Goal: Task Accomplishment & Management: Use online tool/utility

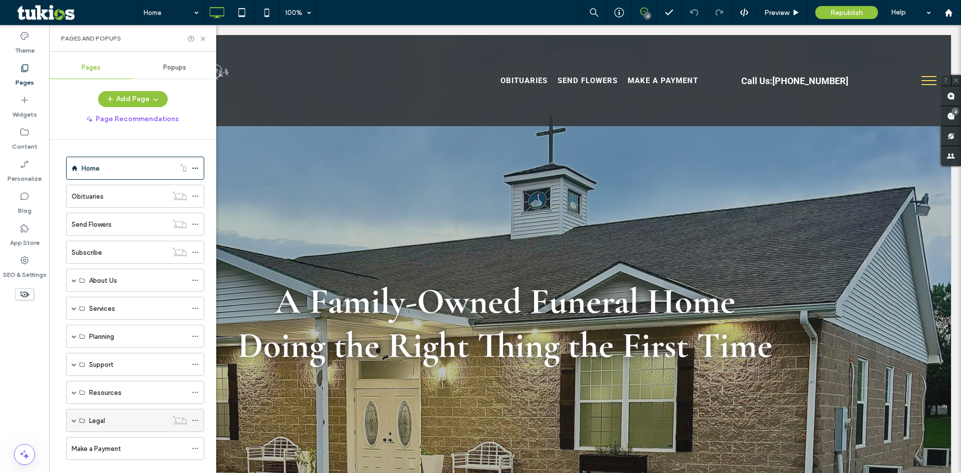
scroll to position [17, 0]
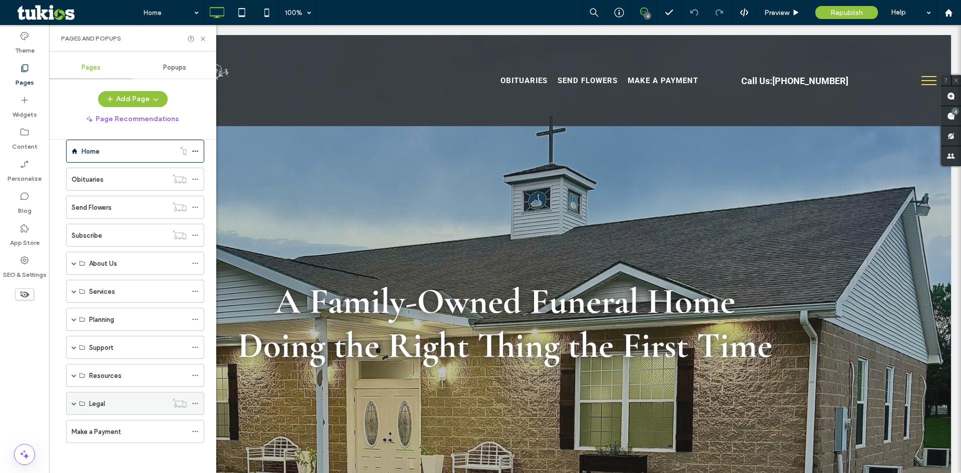
click at [111, 412] on div "Legal" at bounding box center [128, 404] width 78 height 22
click at [119, 375] on label "Resources" at bounding box center [105, 376] width 33 height 18
click at [71, 375] on div "Resources" at bounding box center [135, 375] width 138 height 23
click at [91, 347] on label "Support" at bounding box center [101, 348] width 24 height 18
click at [192, 348] on icon at bounding box center [195, 347] width 7 height 7
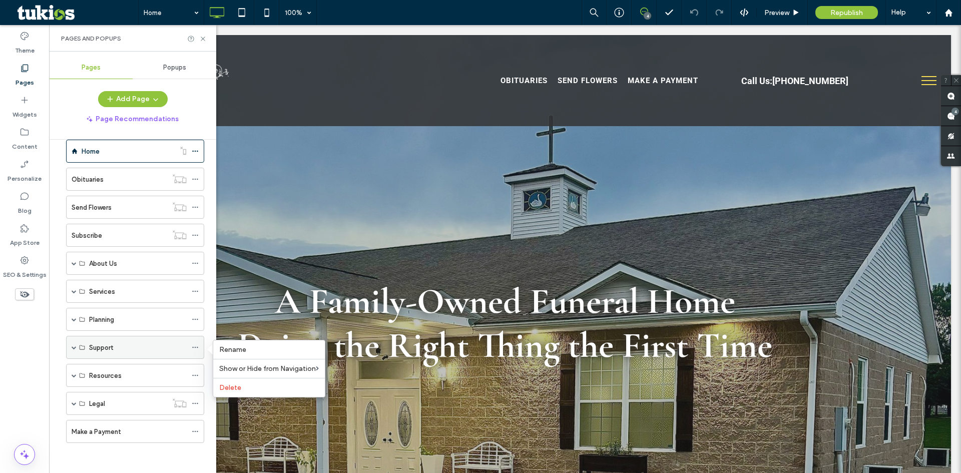
click at [137, 345] on div "Support" at bounding box center [138, 347] width 98 height 11
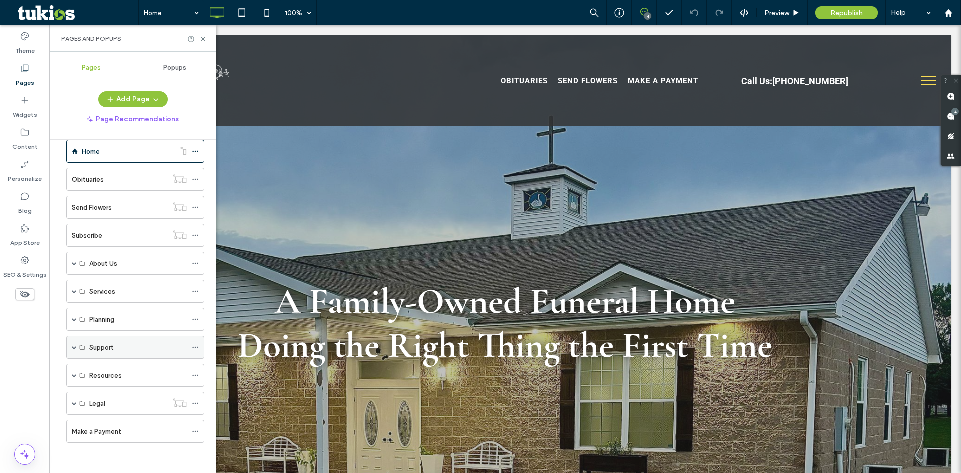
click at [118, 356] on div "Support" at bounding box center [138, 347] width 98 height 22
click at [782, 14] on span "Preview" at bounding box center [777, 13] width 25 height 9
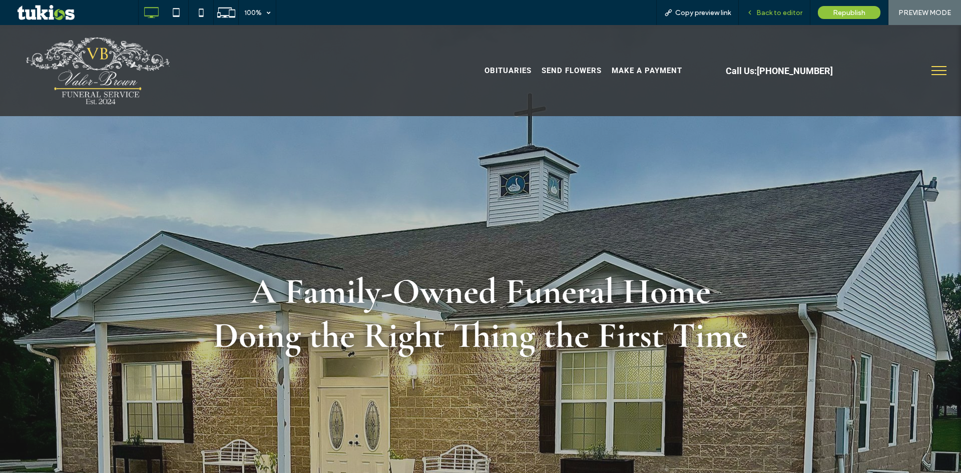
click at [777, 13] on span "Back to editor" at bounding box center [780, 13] width 46 height 9
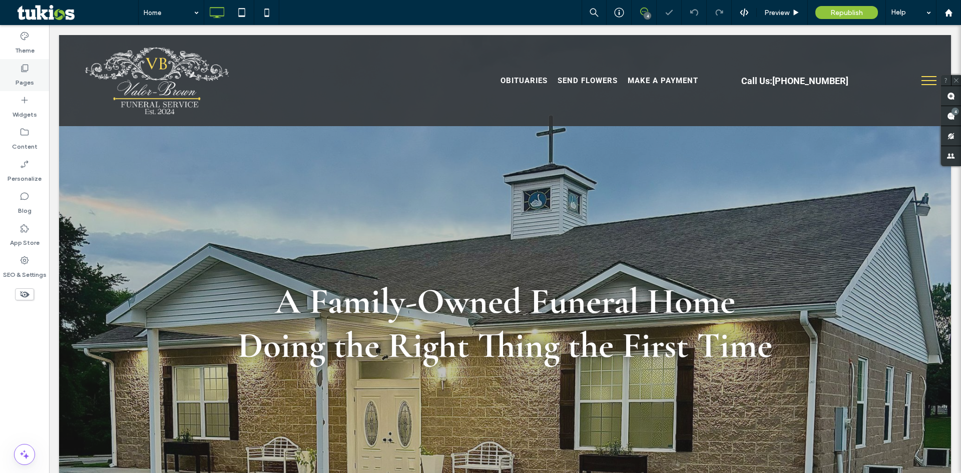
click at [24, 73] on label "Pages" at bounding box center [25, 80] width 19 height 14
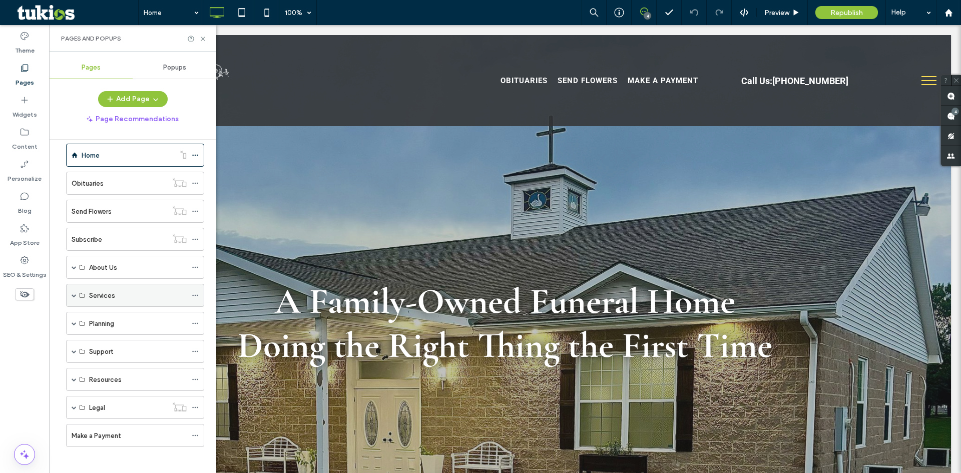
scroll to position [17, 0]
click at [71, 351] on div "Support" at bounding box center [135, 347] width 138 height 23
click at [75, 346] on span at bounding box center [74, 347] width 5 height 5
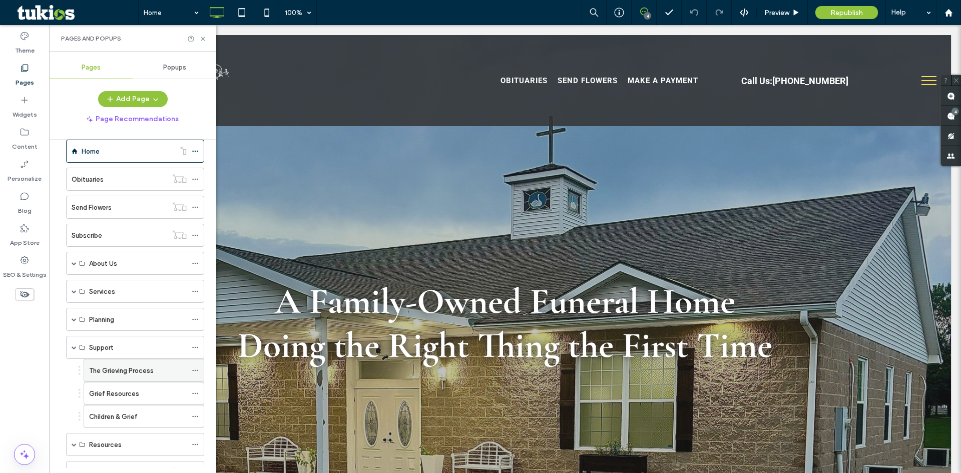
scroll to position [67, 0]
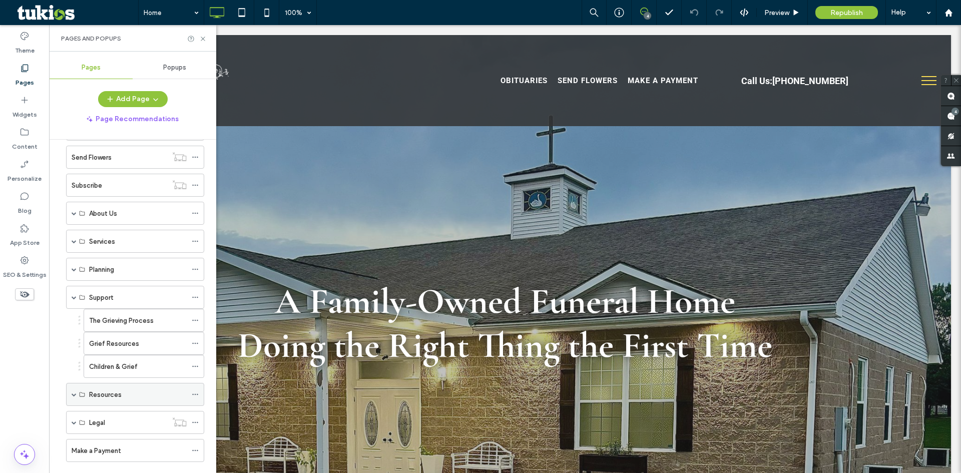
click at [73, 395] on span at bounding box center [74, 394] width 5 height 5
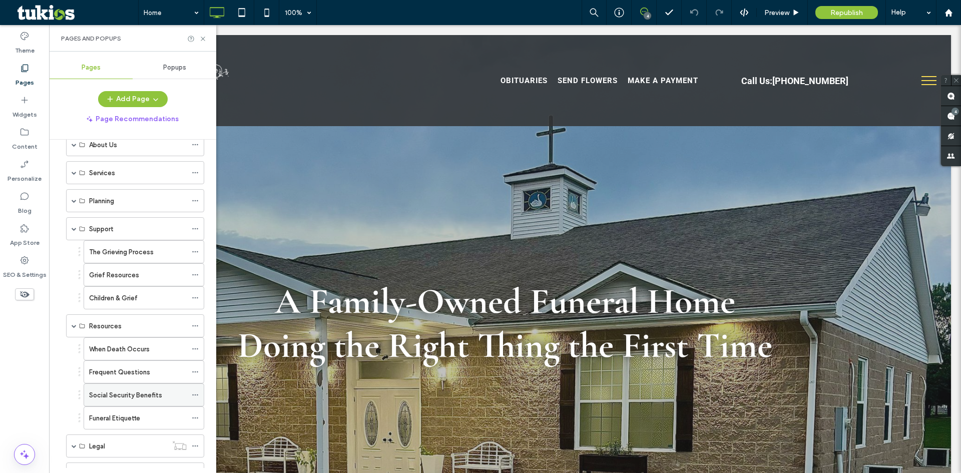
scroll to position [78, 0]
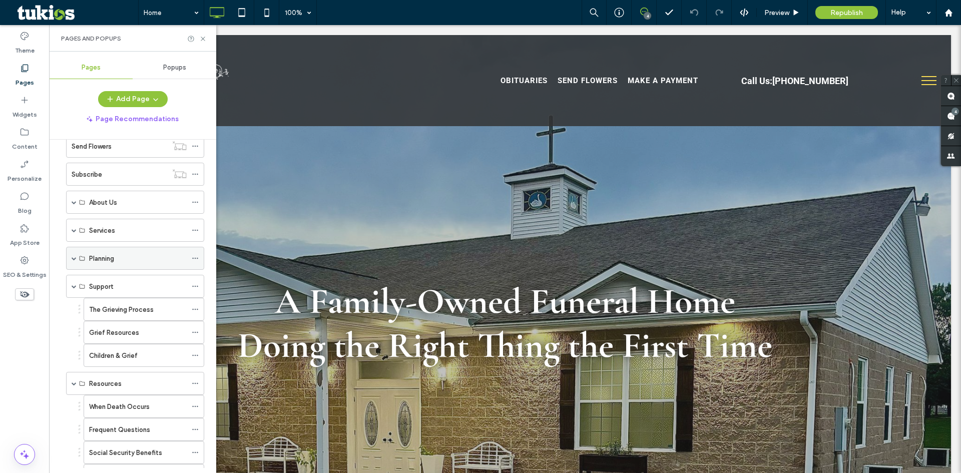
click at [73, 258] on span at bounding box center [74, 258] width 5 height 5
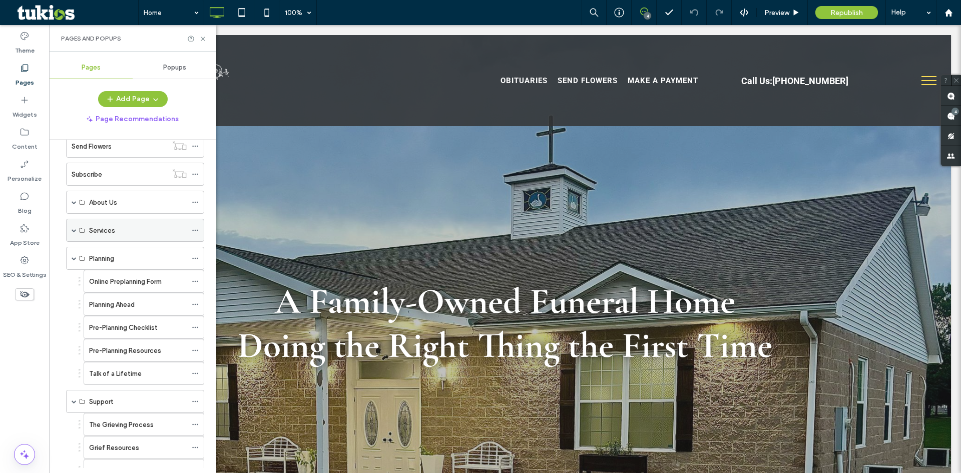
click at [72, 234] on span at bounding box center [74, 230] width 5 height 22
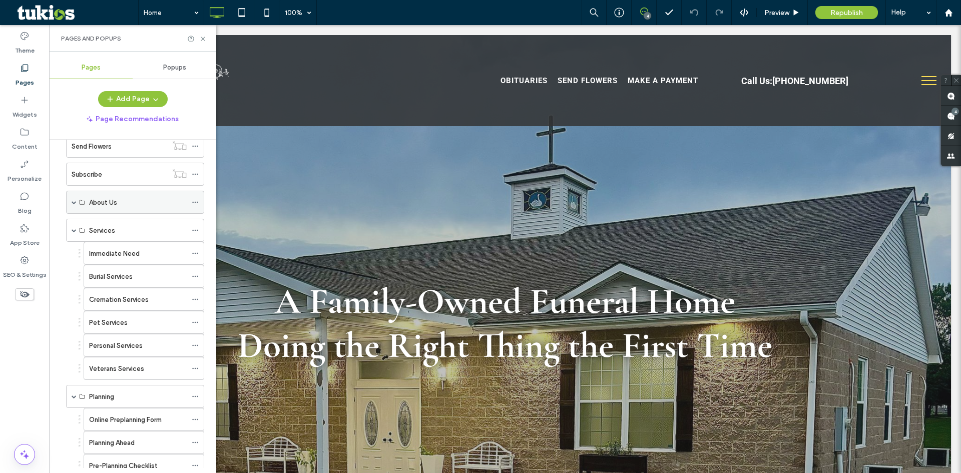
click at [75, 206] on span at bounding box center [74, 202] width 5 height 22
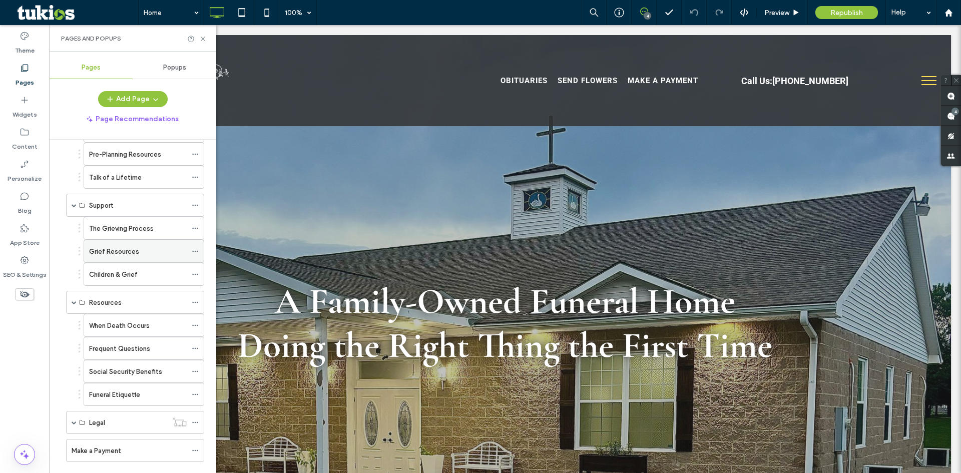
scroll to position [570, 0]
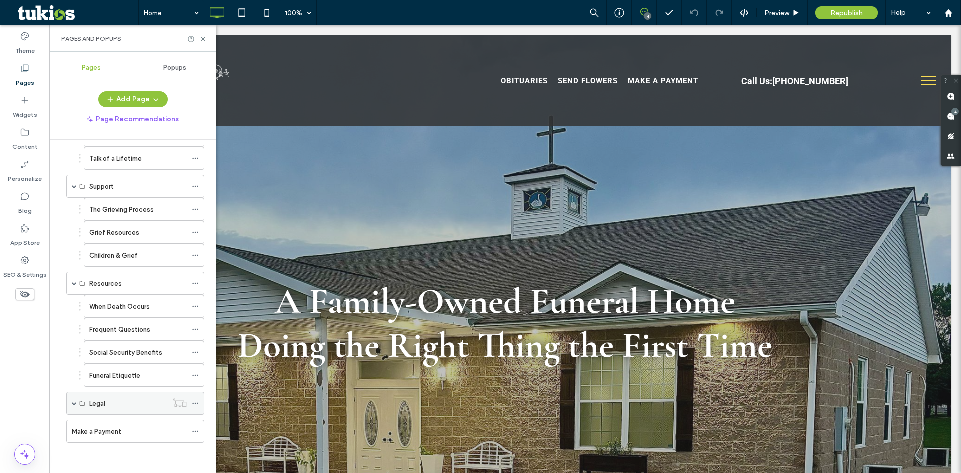
click at [74, 405] on span at bounding box center [74, 403] width 5 height 5
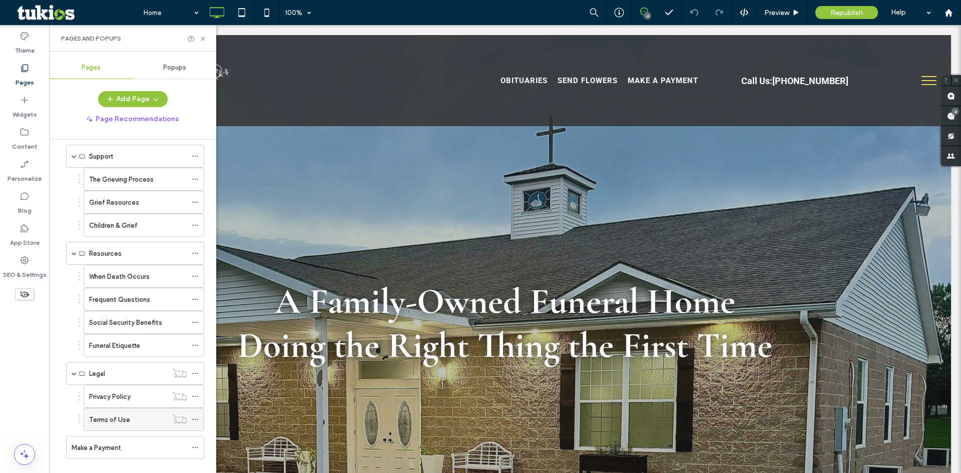
scroll to position [616, 0]
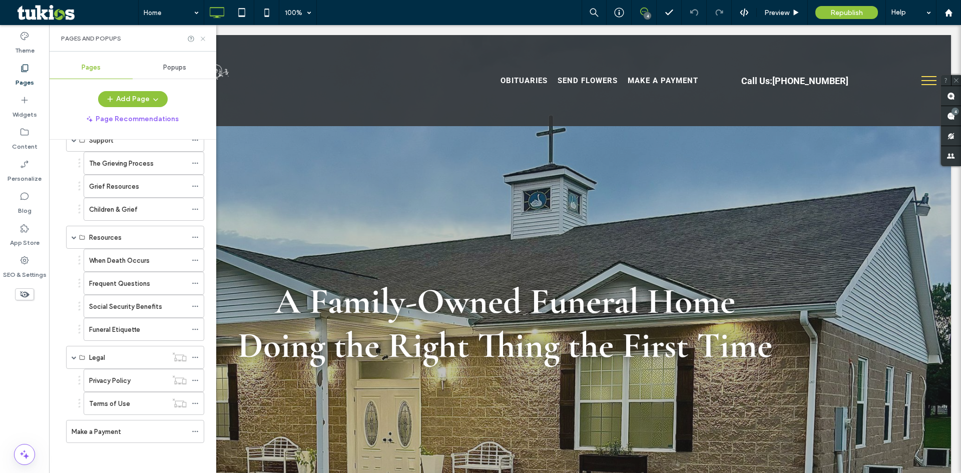
click at [201, 36] on icon at bounding box center [203, 39] width 8 height 8
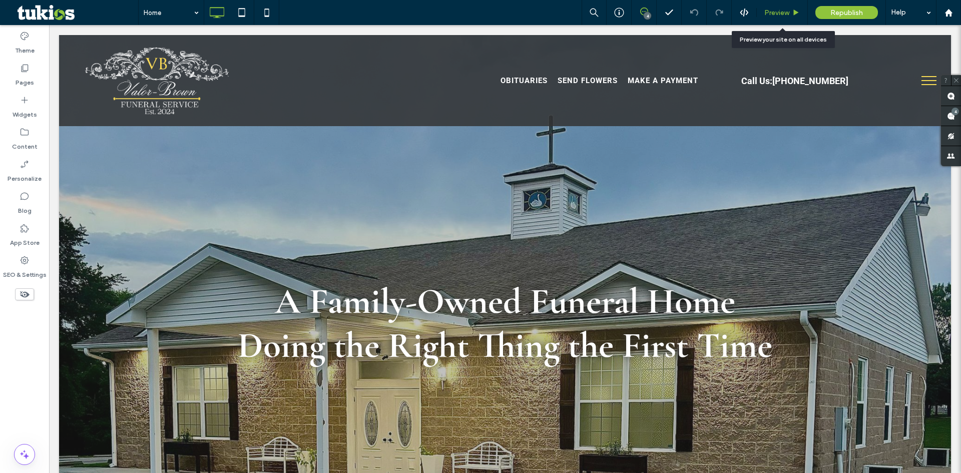
click at [786, 11] on span "Preview" at bounding box center [777, 13] width 25 height 9
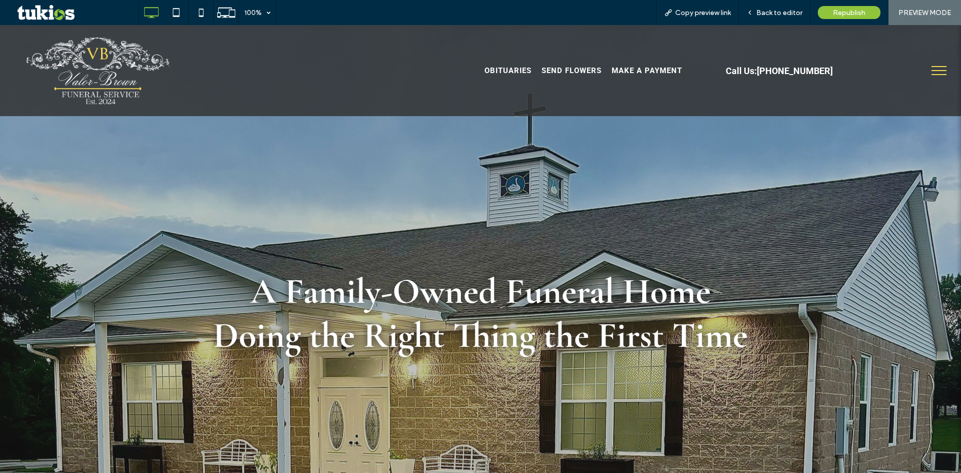
click at [938, 59] on button "menu" at bounding box center [939, 71] width 26 height 26
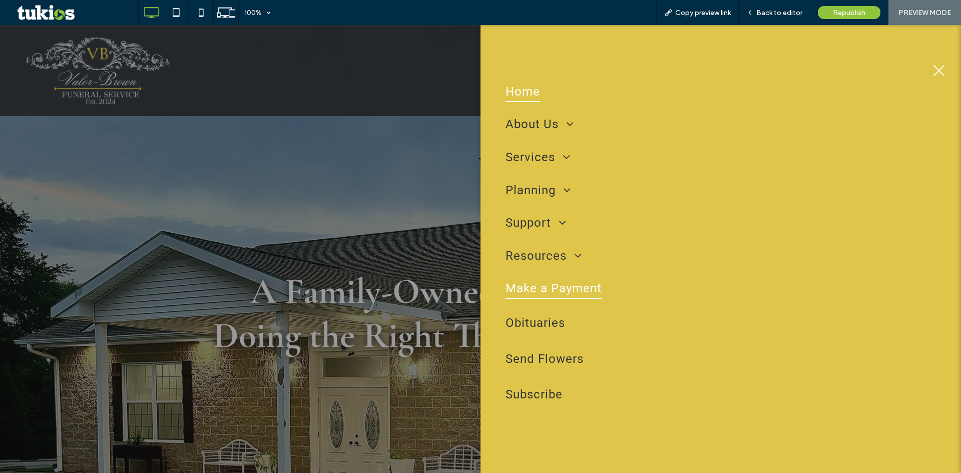
click at [569, 298] on span "Make a Payment" at bounding box center [554, 288] width 96 height 21
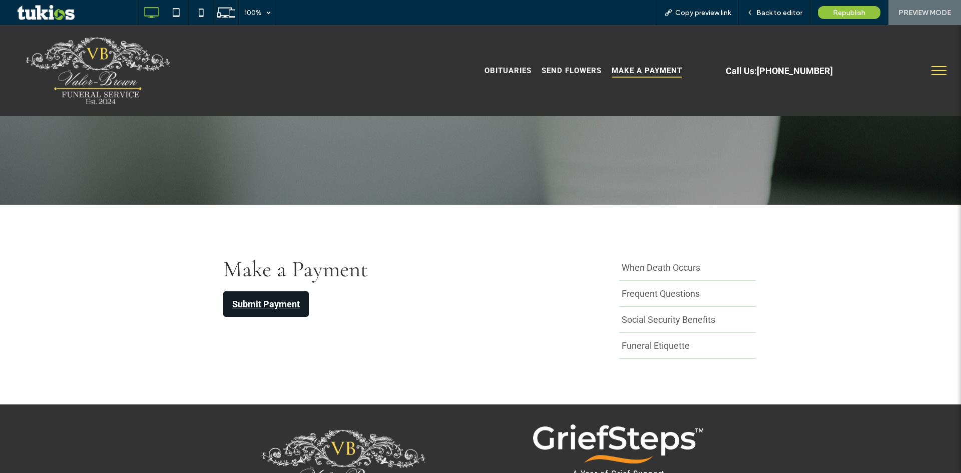
scroll to position [200, 0]
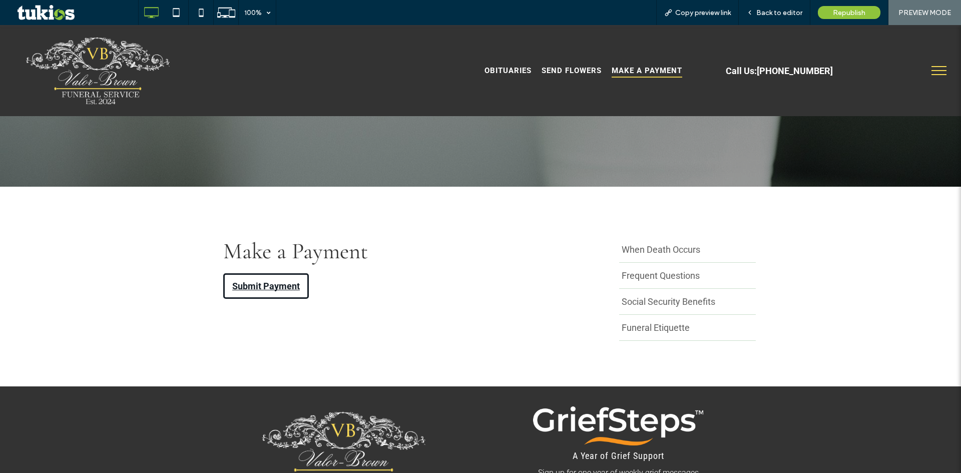
click at [266, 289] on link "Submit Payment" at bounding box center [266, 286] width 86 height 26
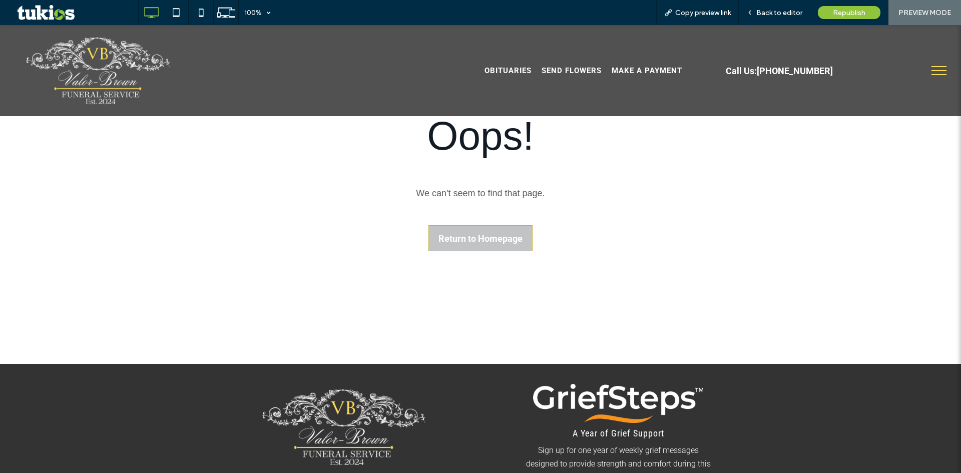
click at [488, 237] on span "Return to Homepage" at bounding box center [481, 238] width 84 height 21
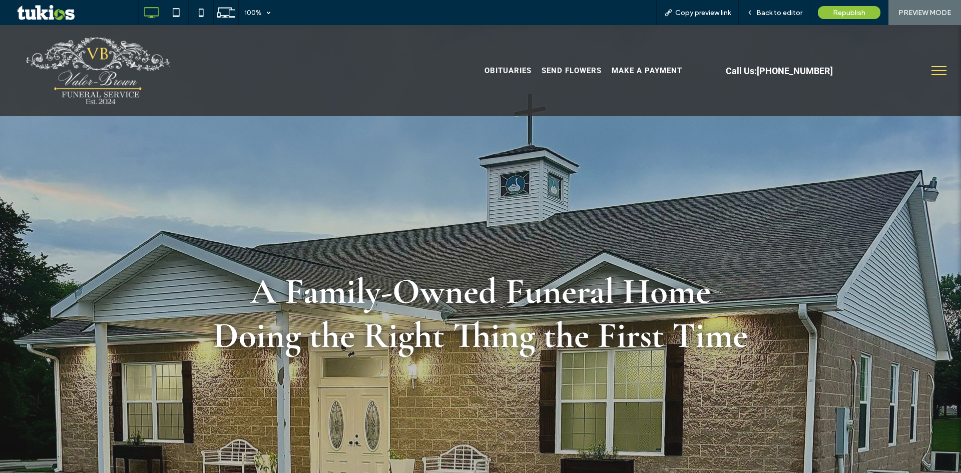
click at [928, 77] on button "menu" at bounding box center [939, 71] width 26 height 26
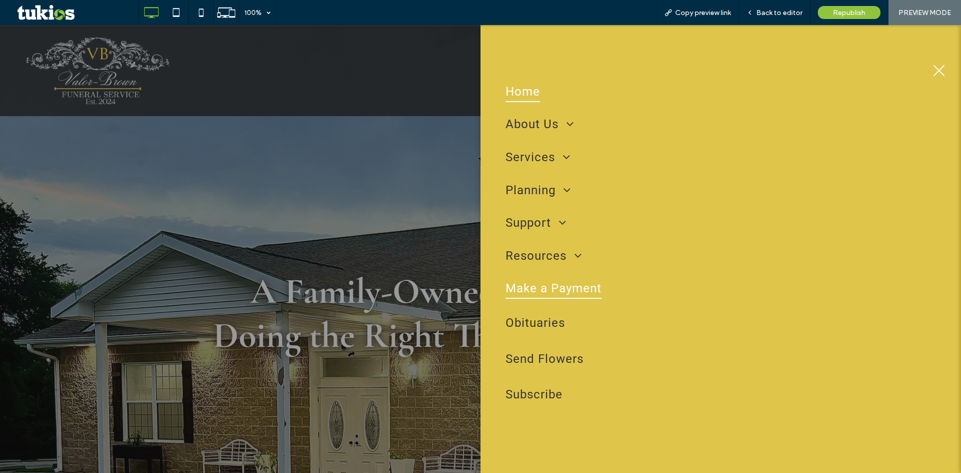
click at [560, 295] on span "Make a Payment" at bounding box center [554, 288] width 96 height 21
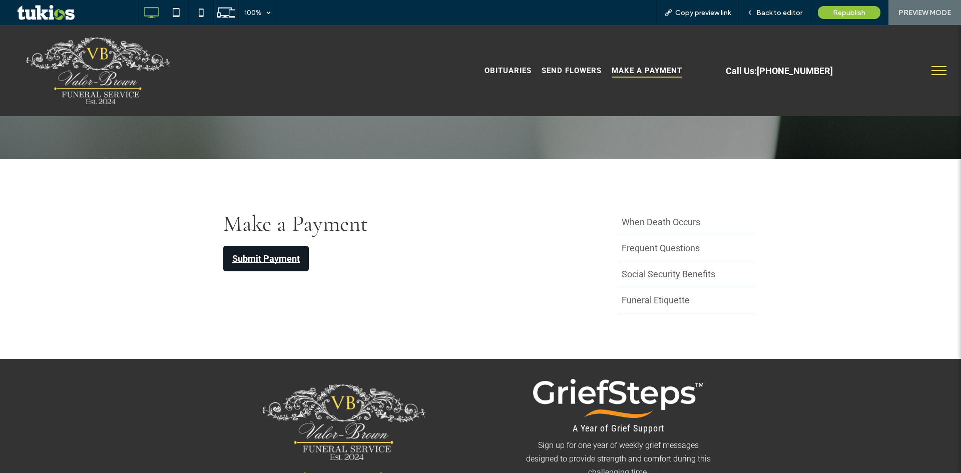
scroll to position [250, 0]
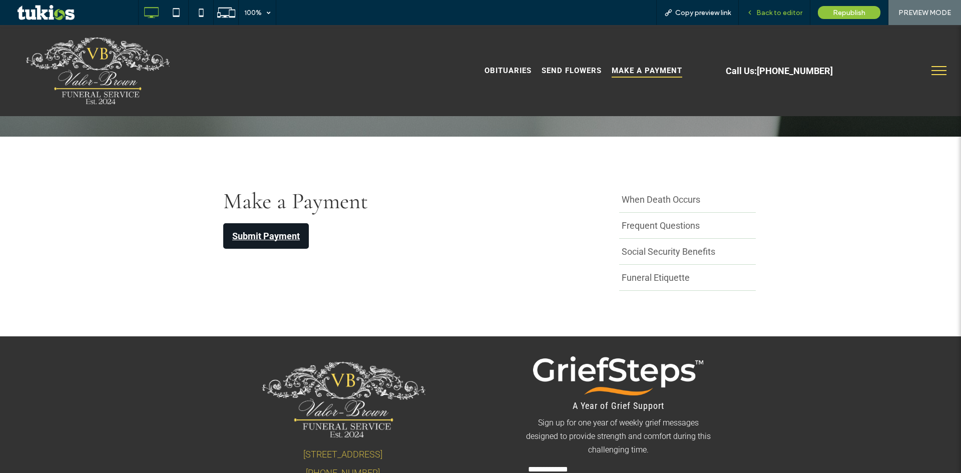
click at [768, 11] on span "Back to editor" at bounding box center [780, 13] width 46 height 9
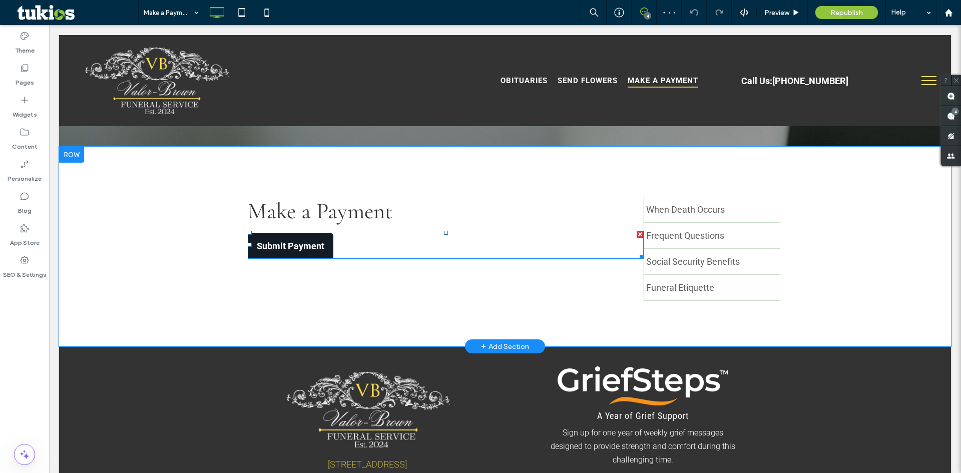
click at [347, 250] on span at bounding box center [446, 245] width 396 height 28
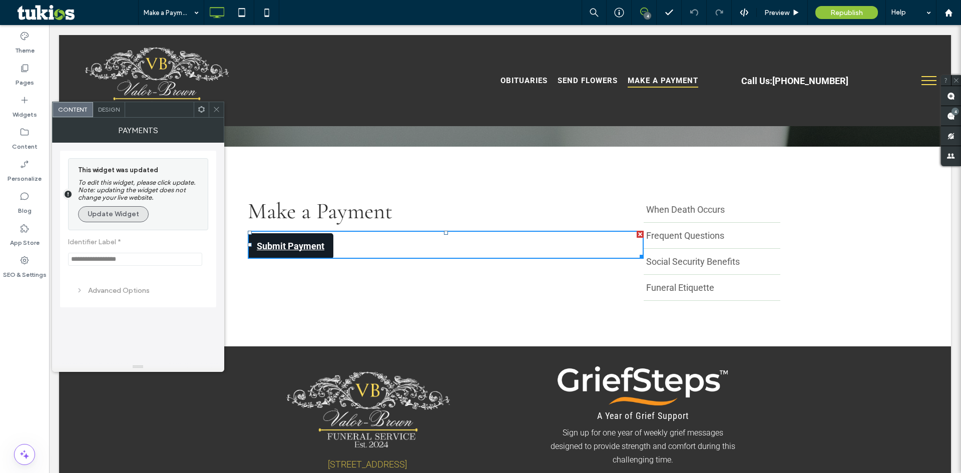
click at [111, 209] on button "Update Widget" at bounding box center [113, 214] width 71 height 16
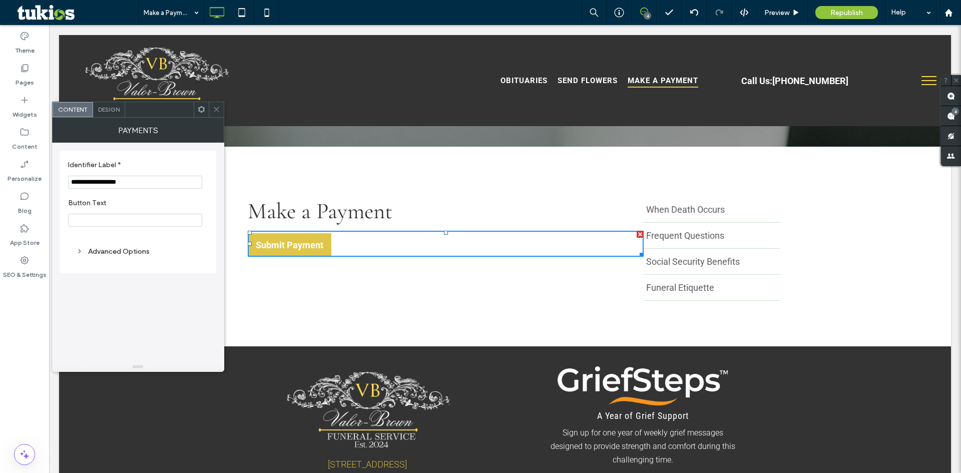
click at [106, 112] on span "Design" at bounding box center [109, 110] width 22 height 8
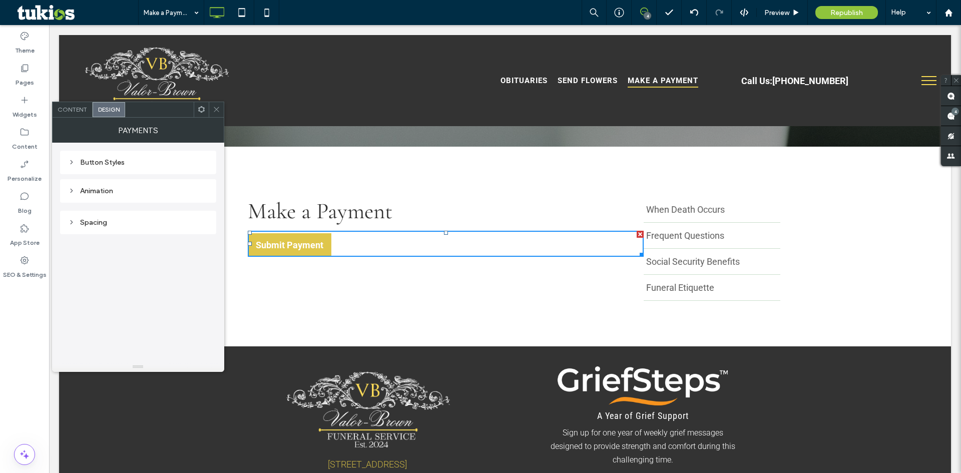
click at [71, 112] on span "Content" at bounding box center [73, 110] width 30 height 8
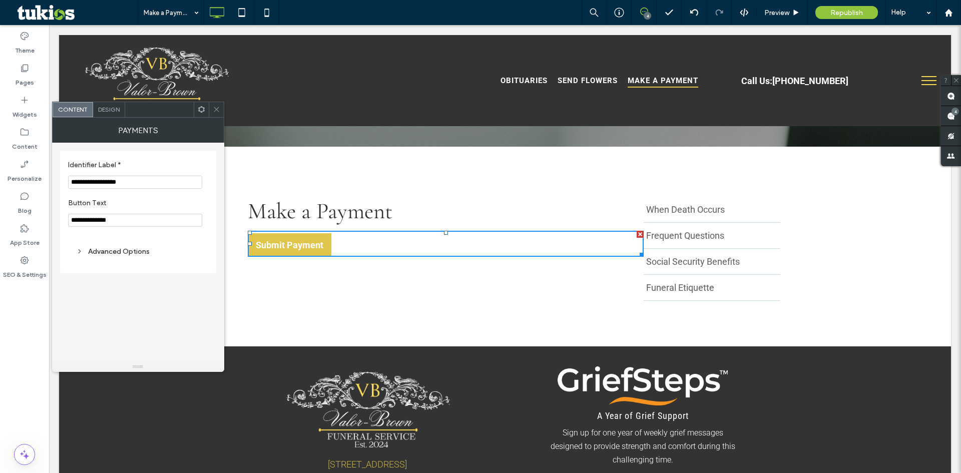
click at [130, 220] on input "**********" at bounding box center [135, 220] width 134 height 13
type input "**********"
click at [216, 111] on icon at bounding box center [217, 110] width 8 height 8
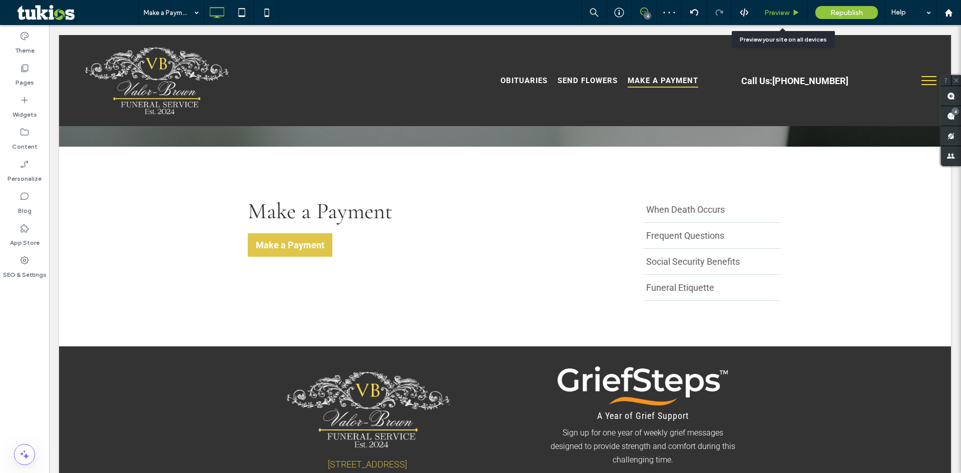
click at [778, 9] on span "Preview" at bounding box center [777, 13] width 25 height 9
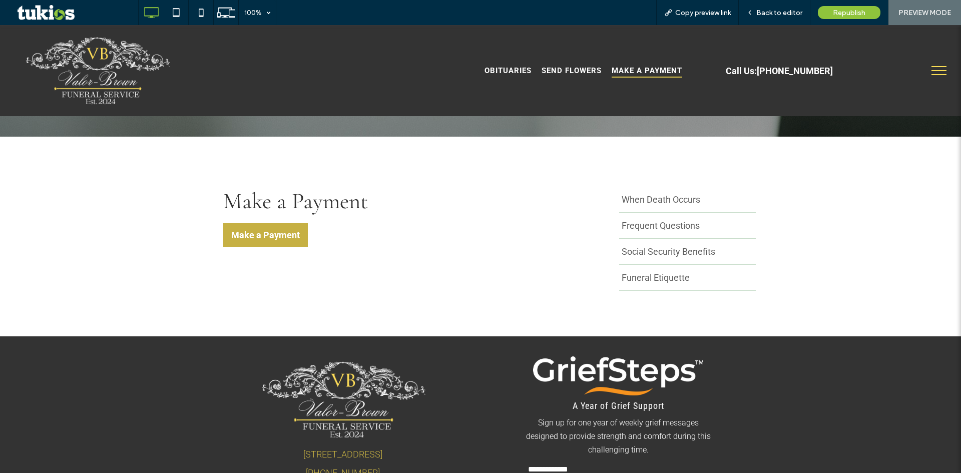
drag, startPoint x: 268, startPoint y: 231, endPoint x: 269, endPoint y: 256, distance: 25.0
click at [269, 231] on link "Make a Payment" at bounding box center [265, 235] width 85 height 24
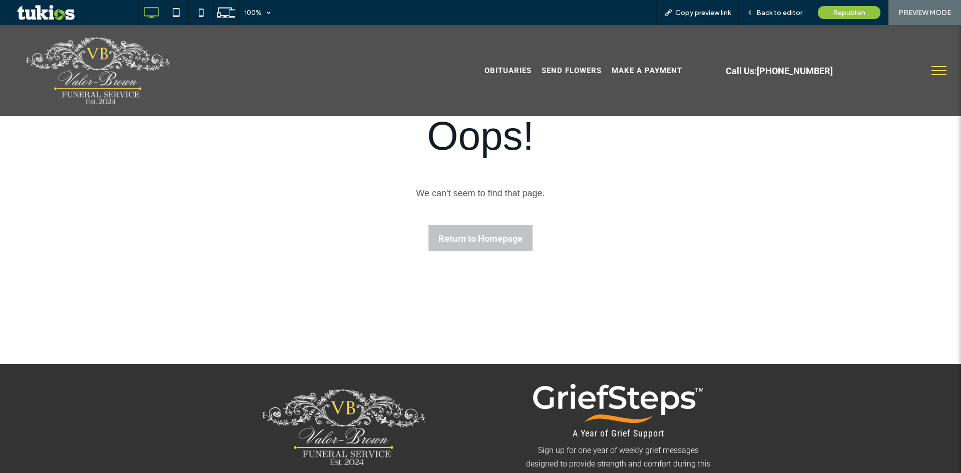
click at [936, 77] on button "menu" at bounding box center [939, 71] width 26 height 26
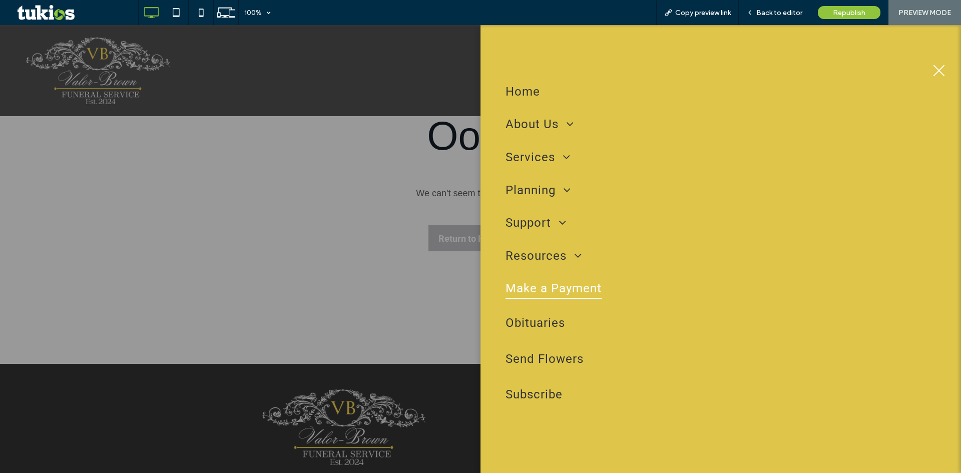
click at [550, 298] on span "Make a Payment" at bounding box center [554, 288] width 96 height 21
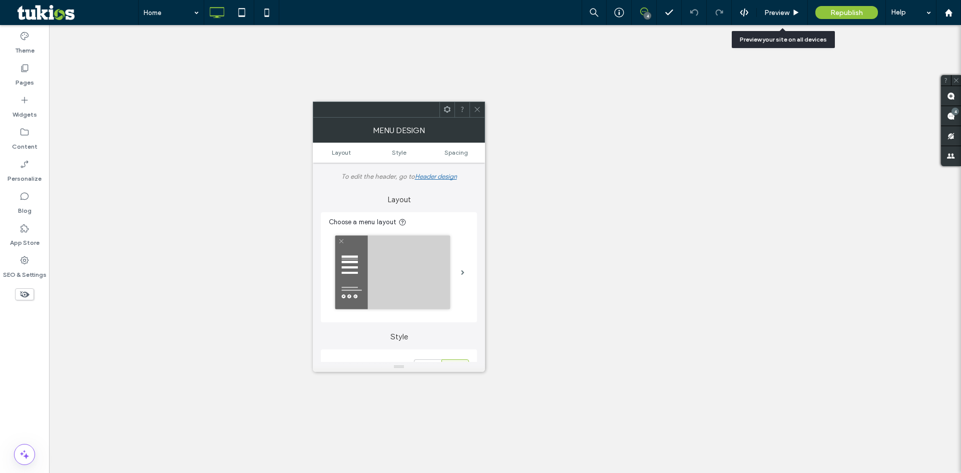
click at [786, 10] on span "Preview" at bounding box center [777, 13] width 25 height 9
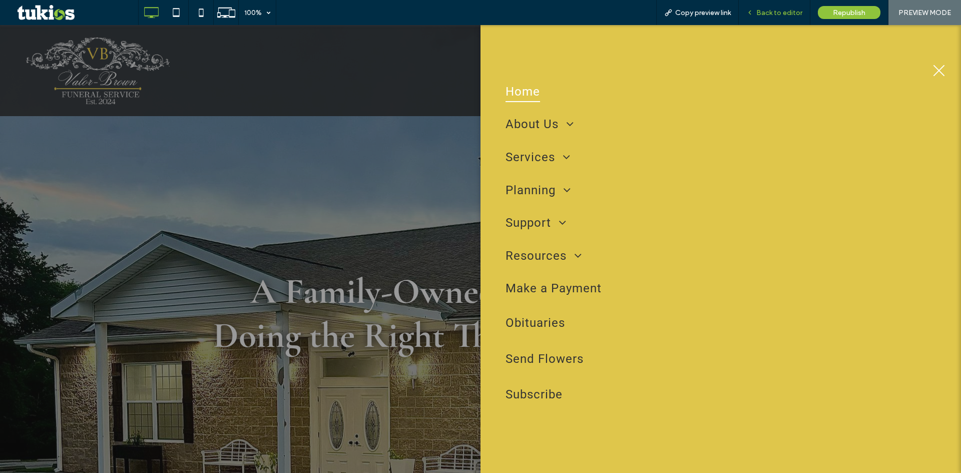
click at [771, 15] on span "Back to editor" at bounding box center [780, 13] width 46 height 9
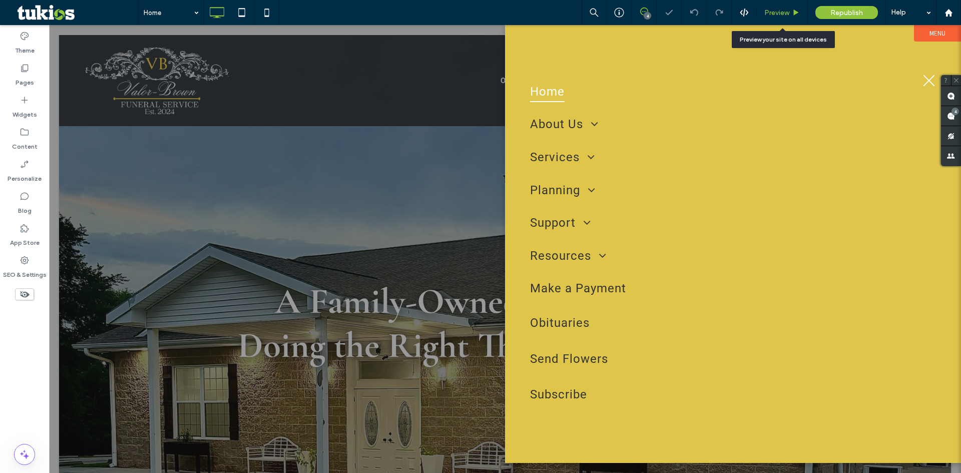
click at [788, 10] on span "Preview" at bounding box center [777, 13] width 25 height 9
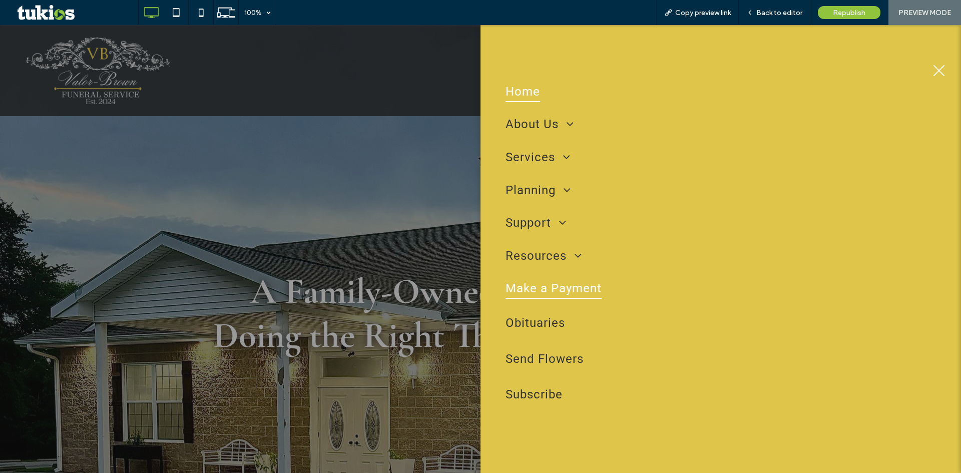
click at [546, 298] on span "Make a Payment" at bounding box center [554, 288] width 96 height 21
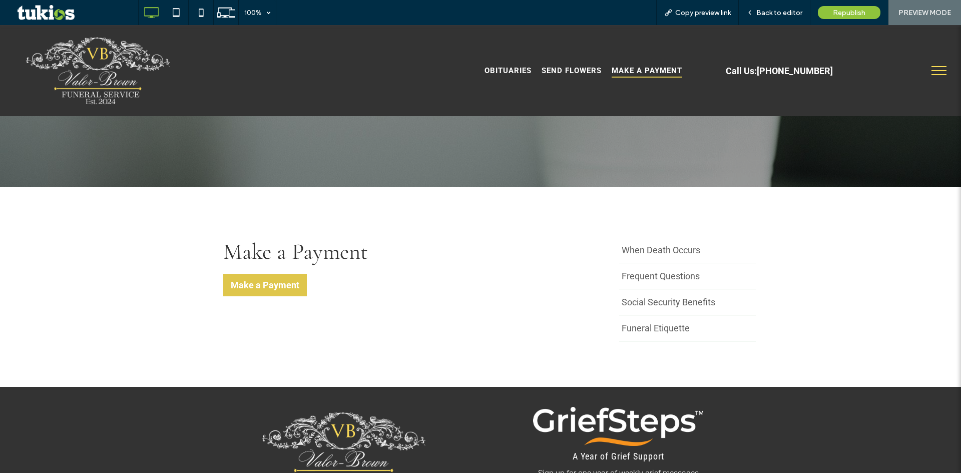
scroll to position [200, 0]
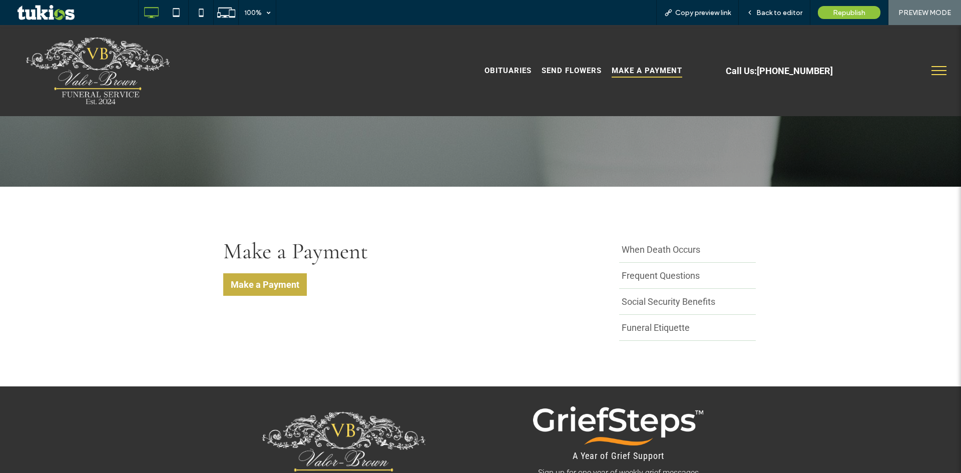
click at [243, 282] on link "Make a Payment" at bounding box center [265, 284] width 84 height 23
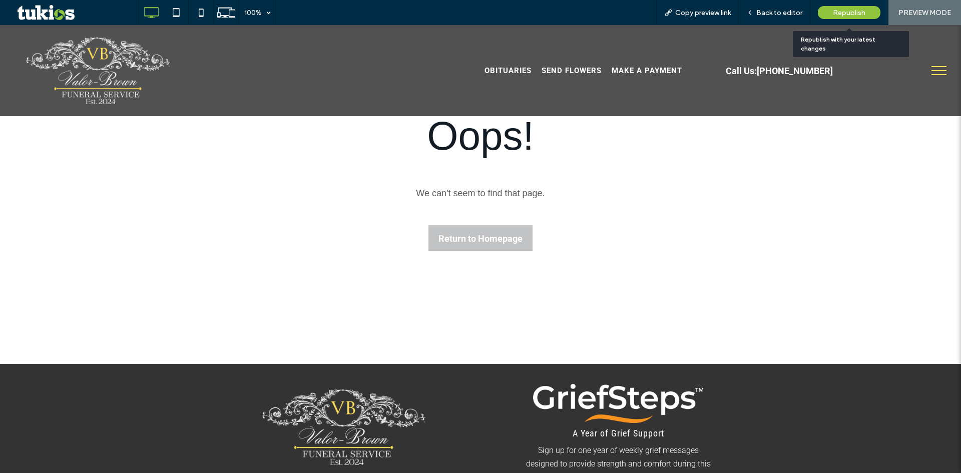
click at [851, 15] on span "Republish" at bounding box center [849, 13] width 33 height 9
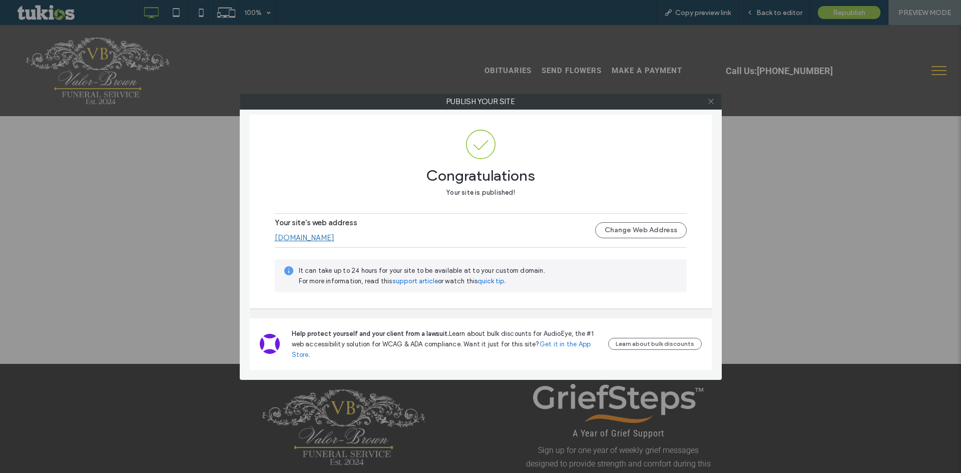
click at [712, 100] on icon at bounding box center [712, 102] width 8 height 8
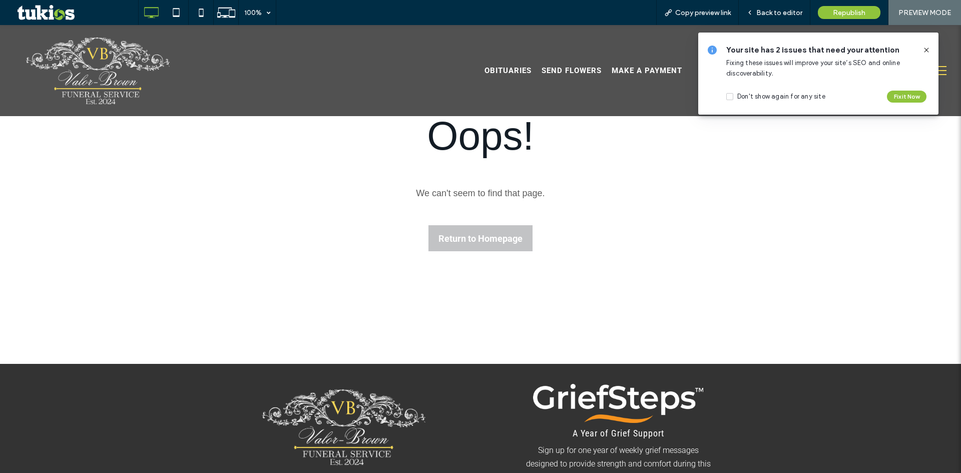
click at [926, 48] on icon at bounding box center [927, 50] width 8 height 8
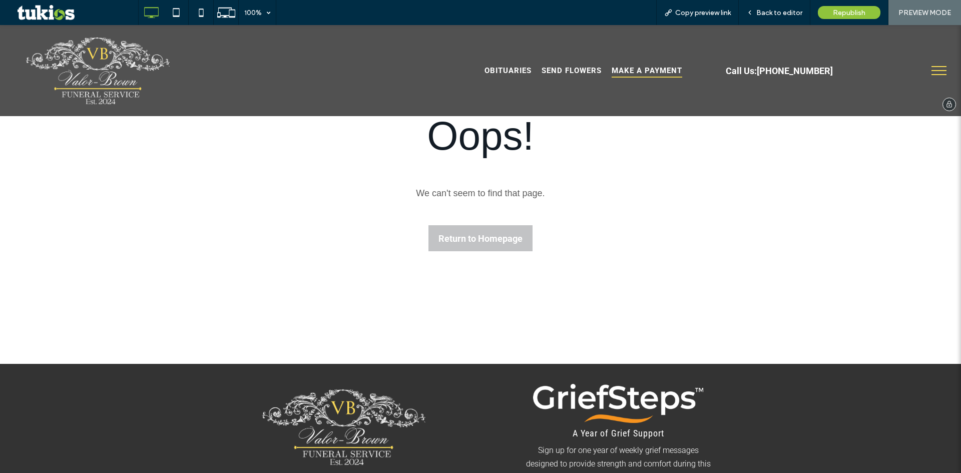
click at [658, 72] on span "Make a Payment" at bounding box center [647, 71] width 71 height 14
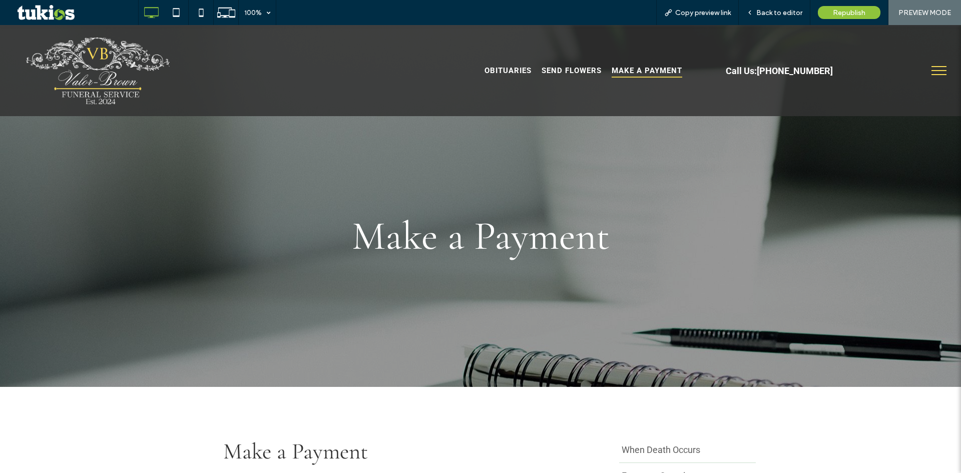
click at [935, 69] on button "menu" at bounding box center [939, 71] width 26 height 26
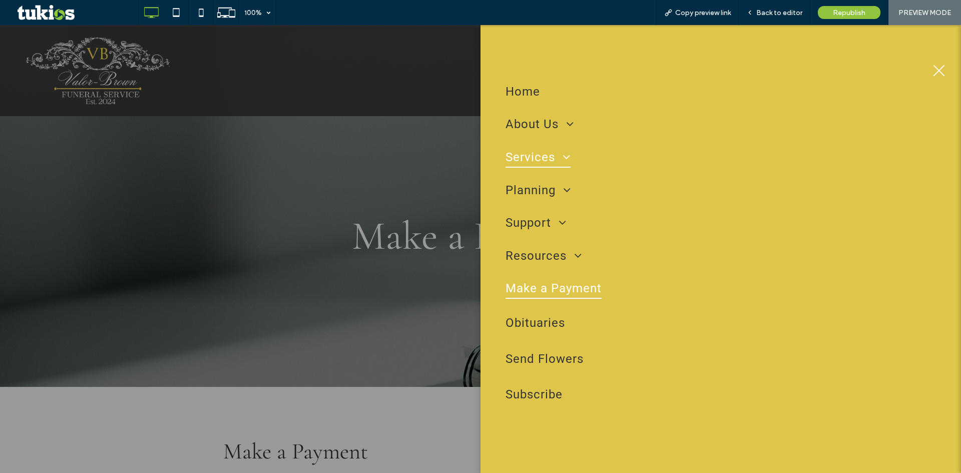
click at [554, 158] on span "Services" at bounding box center [538, 157] width 65 height 21
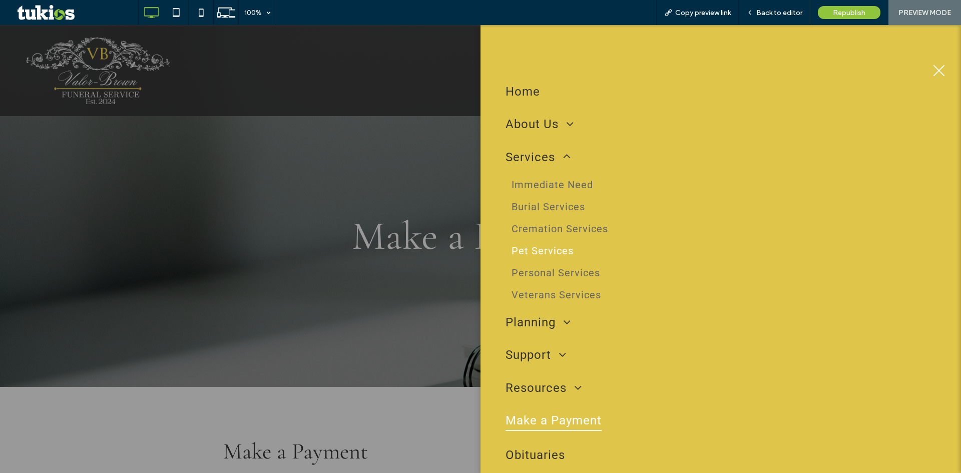
click at [553, 257] on span "Pet Services" at bounding box center [543, 251] width 62 height 12
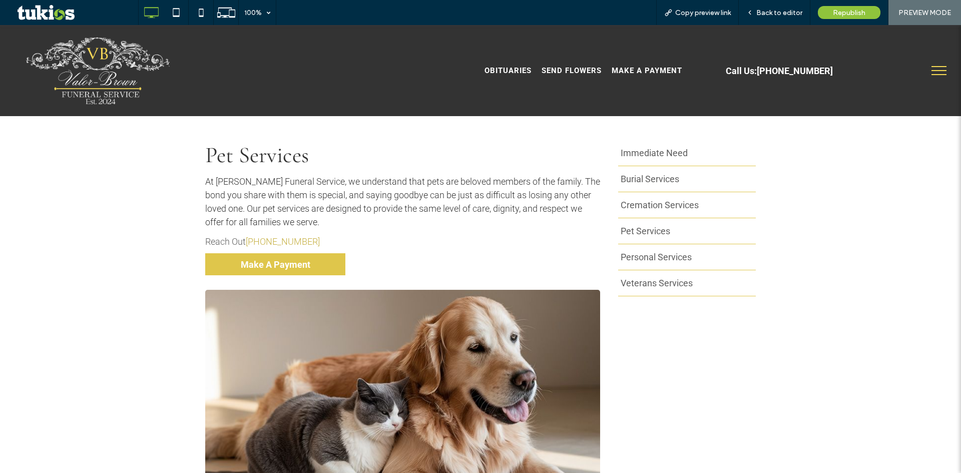
scroll to position [300, 0]
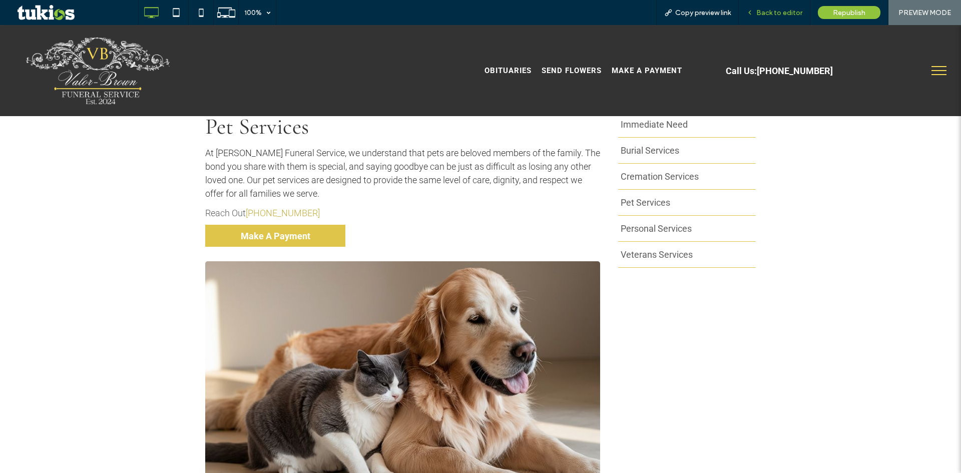
drag, startPoint x: 787, startPoint y: 15, endPoint x: 707, endPoint y: 39, distance: 83.8
click at [787, 15] on span "Back to editor" at bounding box center [780, 13] width 46 height 9
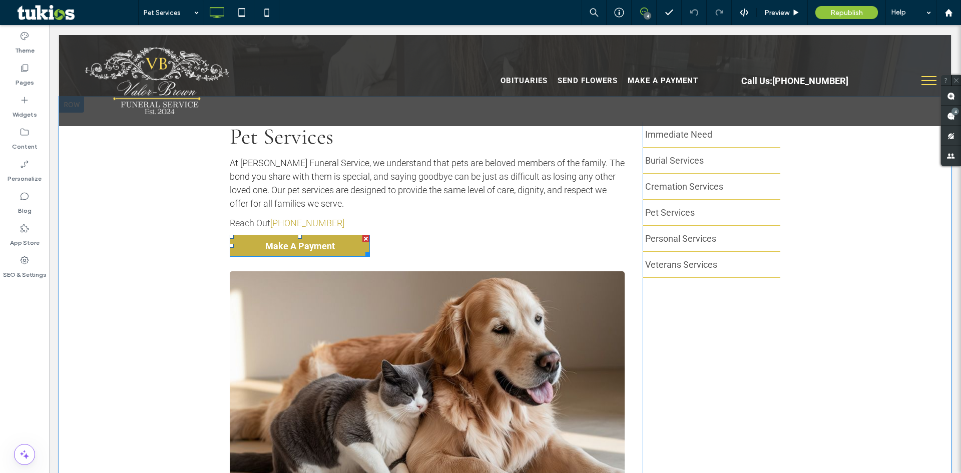
click at [363, 238] on div at bounding box center [366, 238] width 7 height 7
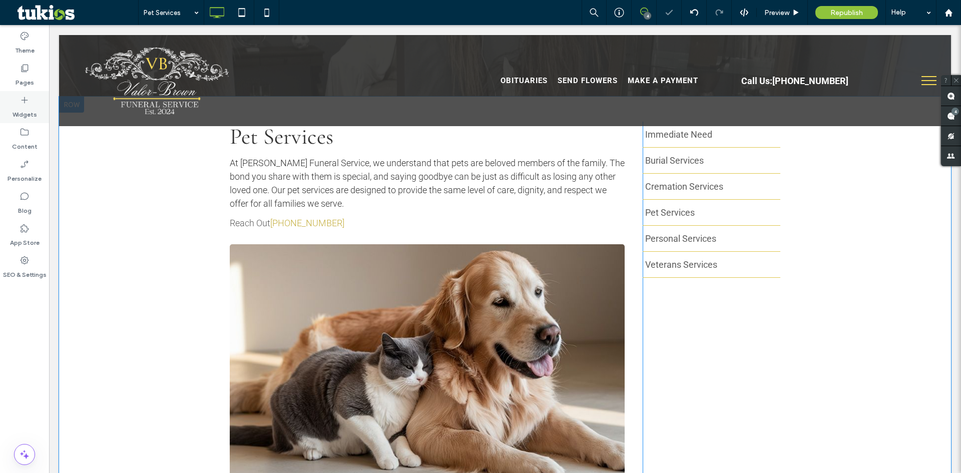
click at [22, 108] on label "Widgets" at bounding box center [25, 112] width 25 height 14
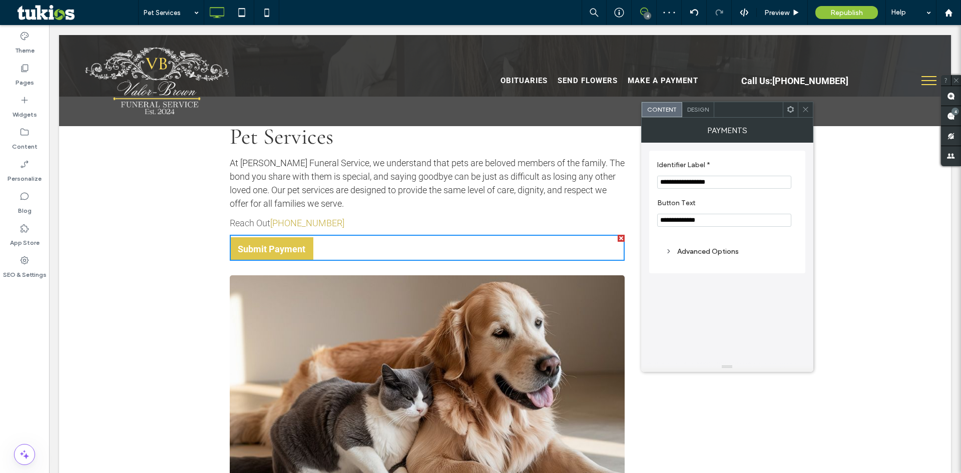
click at [735, 224] on input "**********" at bounding box center [724, 220] width 134 height 13
type input "**********"
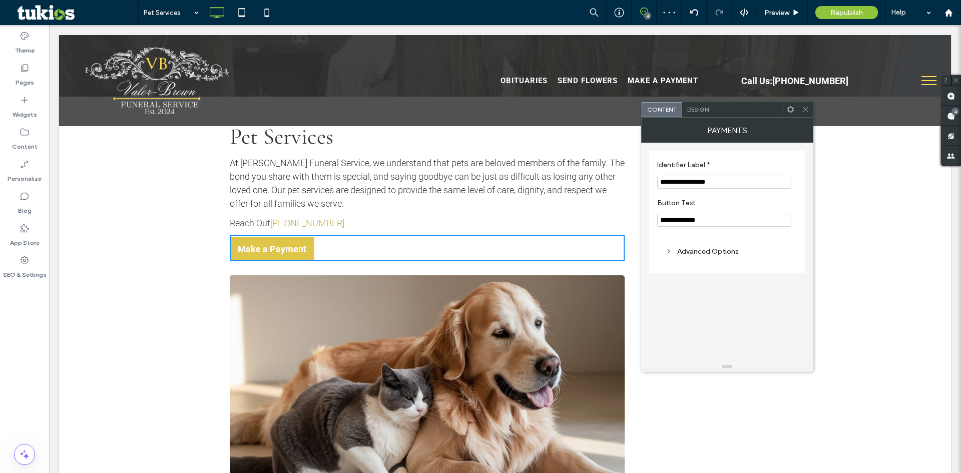
click at [807, 106] on icon at bounding box center [806, 110] width 8 height 8
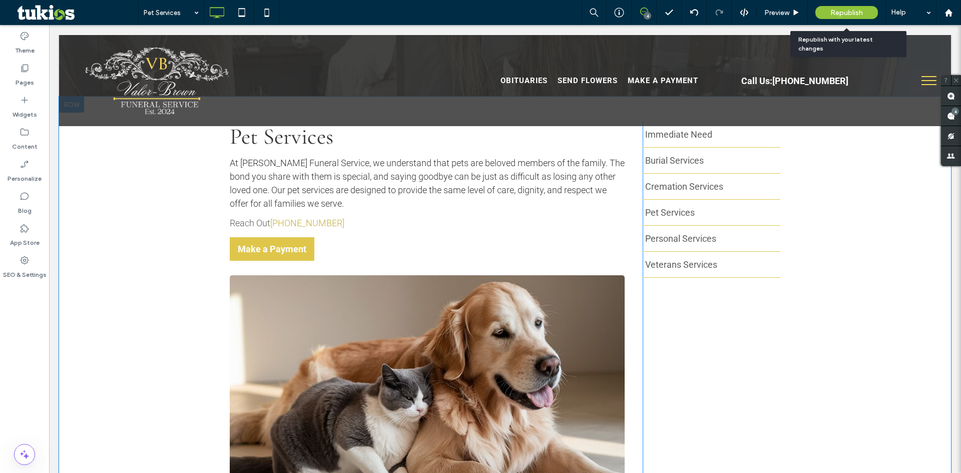
click at [862, 13] on span "Republish" at bounding box center [847, 13] width 33 height 9
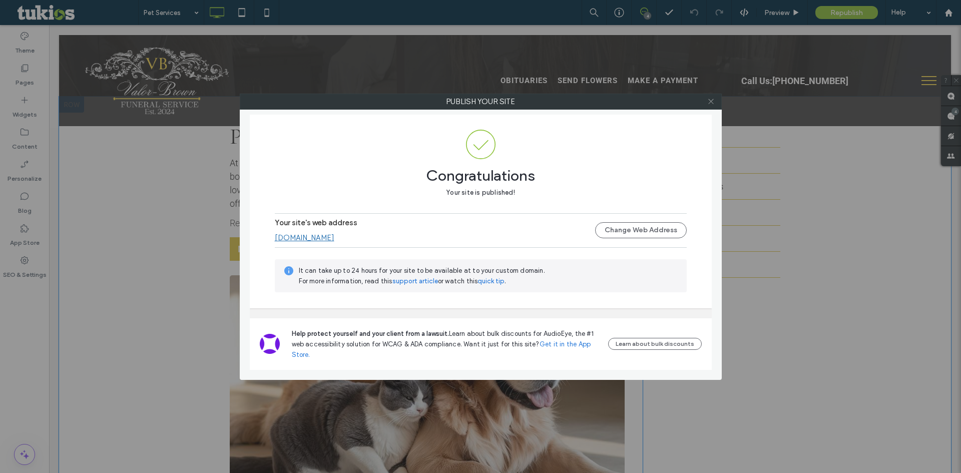
click at [713, 102] on icon at bounding box center [712, 102] width 8 height 8
